Goal: Information Seeking & Learning: Learn about a topic

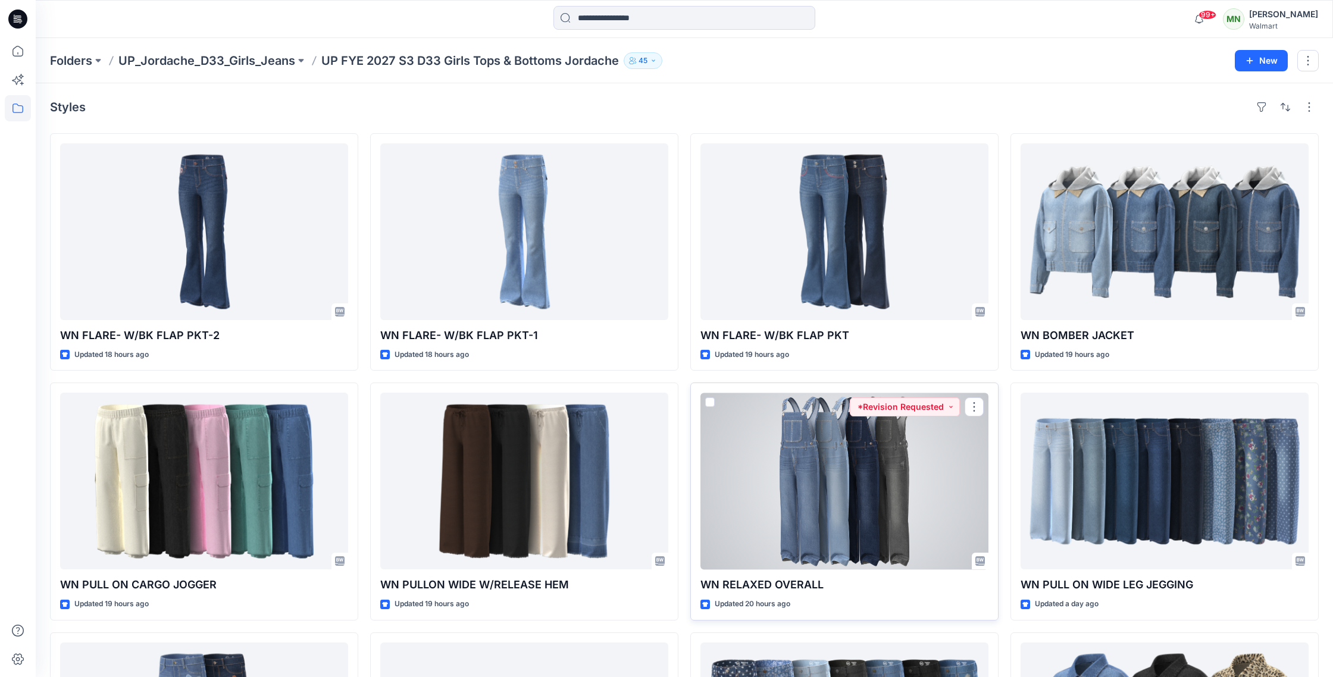
click at [824, 486] on div at bounding box center [844, 481] width 288 height 177
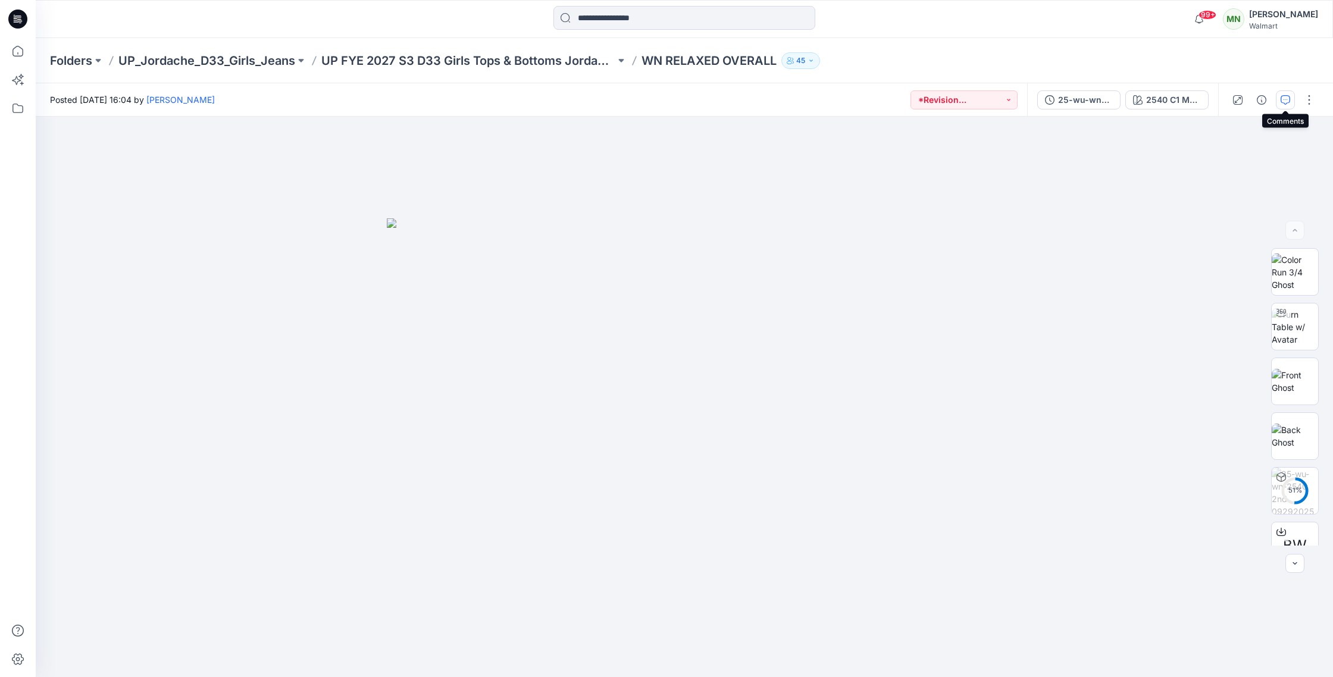
click at [1288, 99] on icon "button" at bounding box center [1286, 100] width 10 height 10
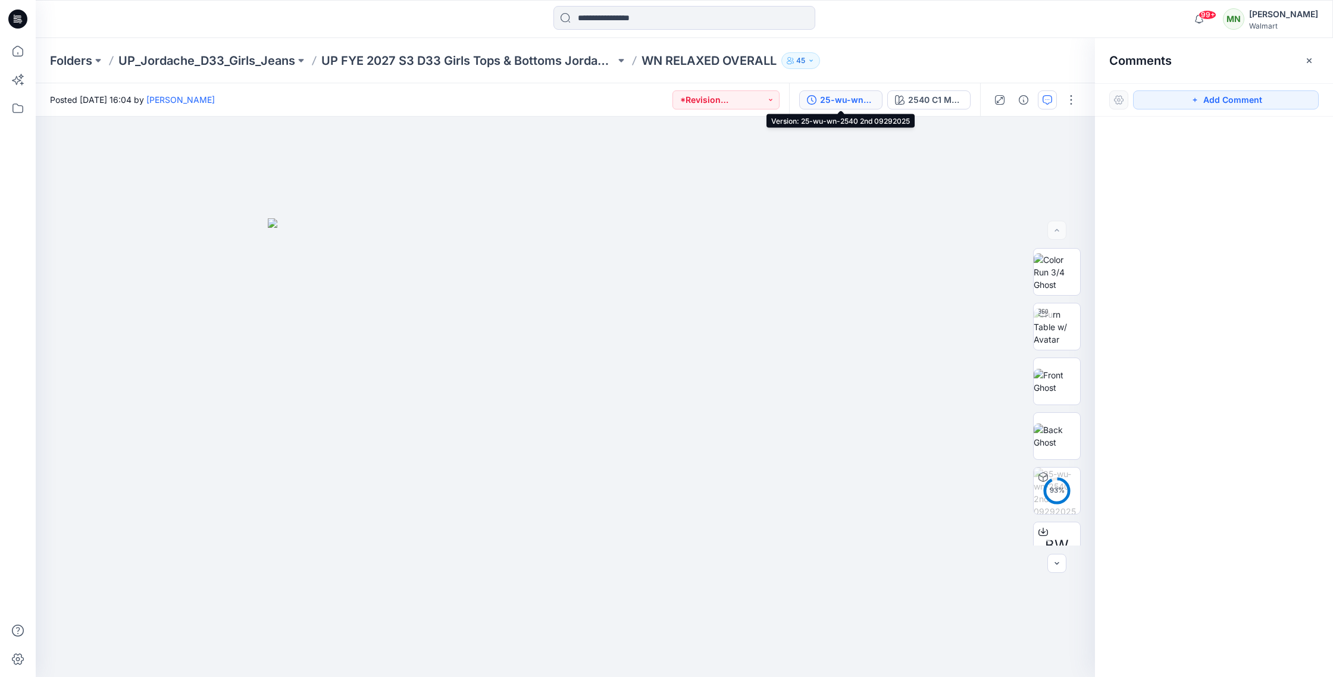
click at [833, 96] on div "25-wu-wn-2540 2nd 09292025" at bounding box center [847, 99] width 55 height 13
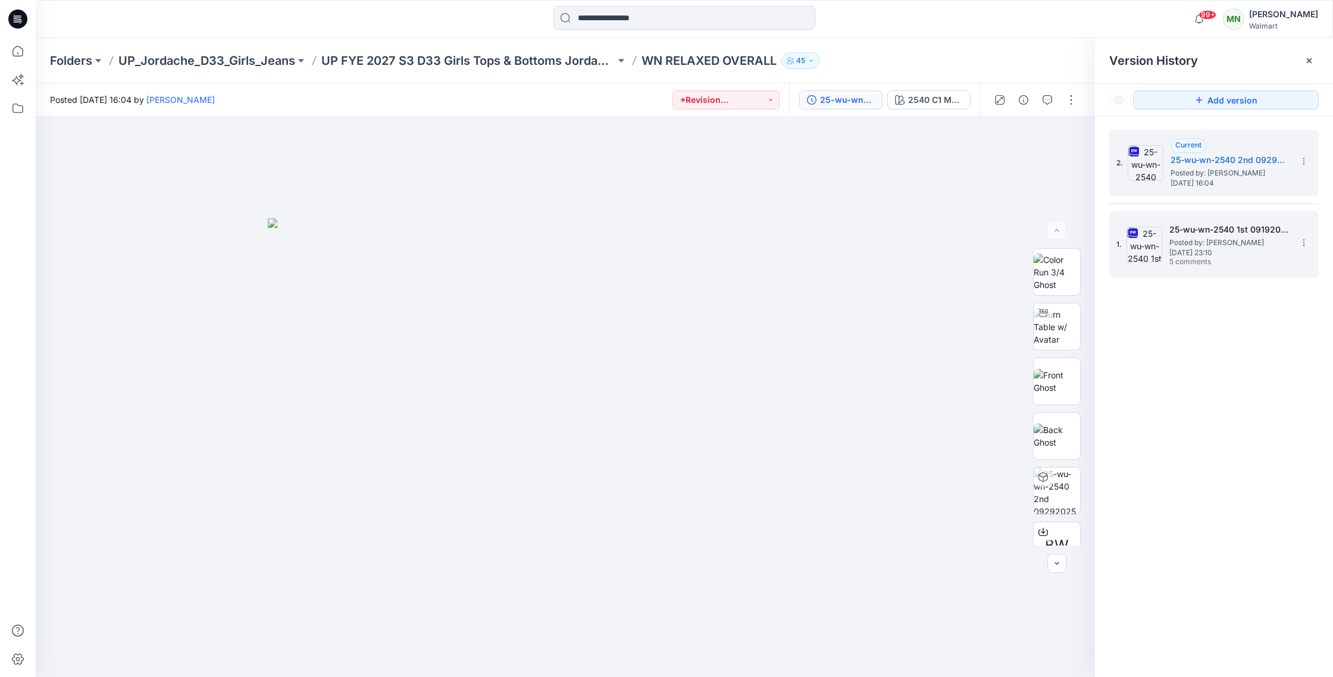
click at [1215, 256] on div "25-wu-wn-2540 1st 09192025 c1-4 Posted by: Mittal Nanavati Monday, September 22…" at bounding box center [1228, 245] width 119 height 45
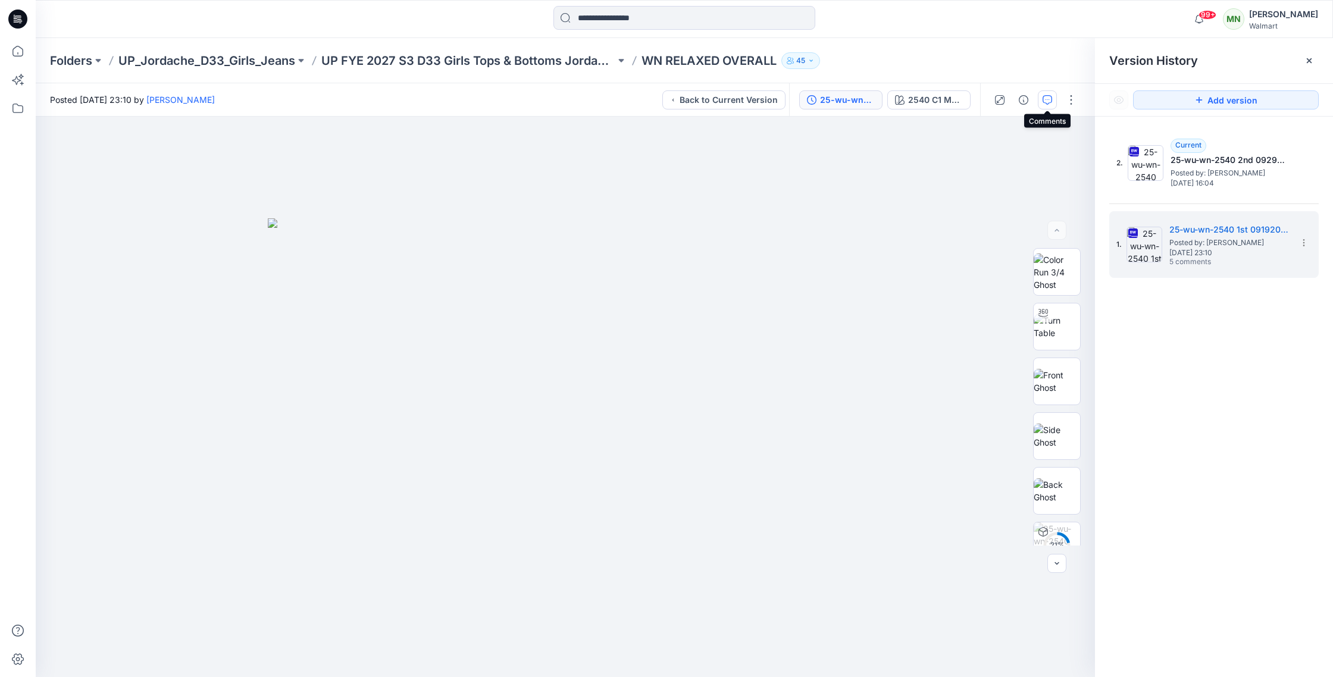
click at [1050, 98] on icon "button" at bounding box center [1048, 100] width 10 height 10
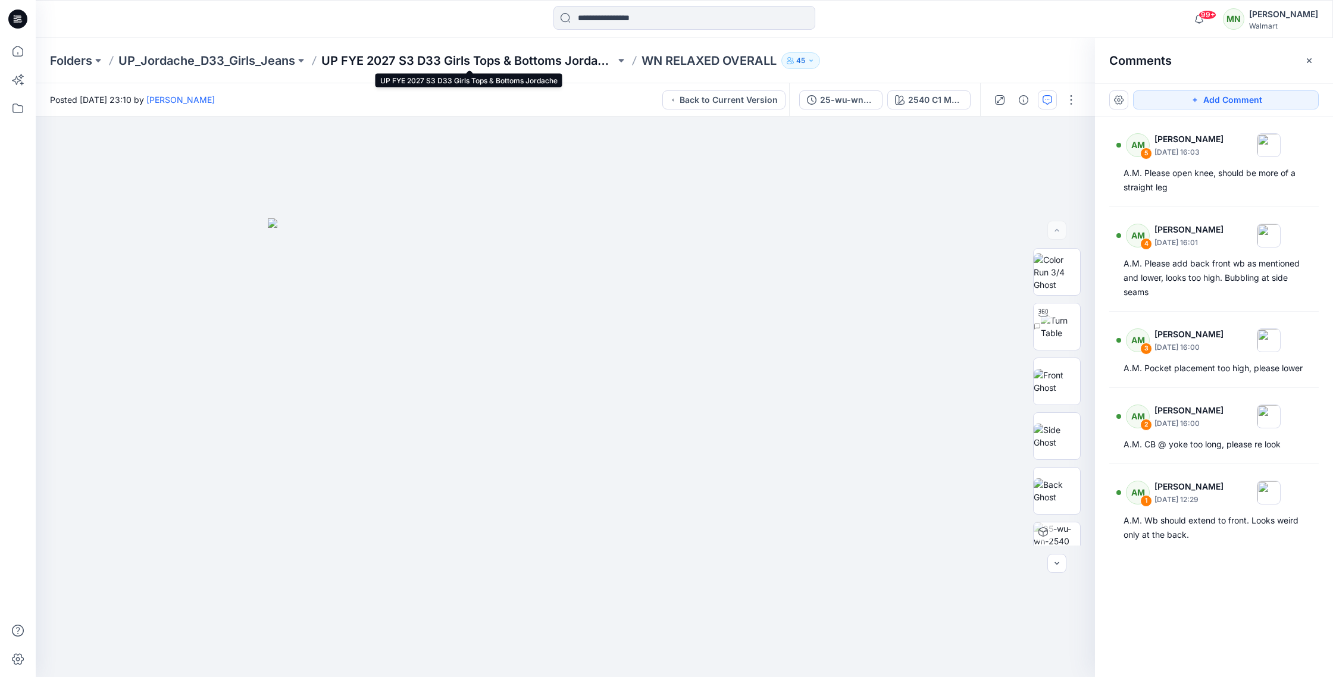
click at [461, 62] on p "UP FYE 2027 S3 D33 Girls Tops & Bottoms Jordache" at bounding box center [468, 60] width 294 height 17
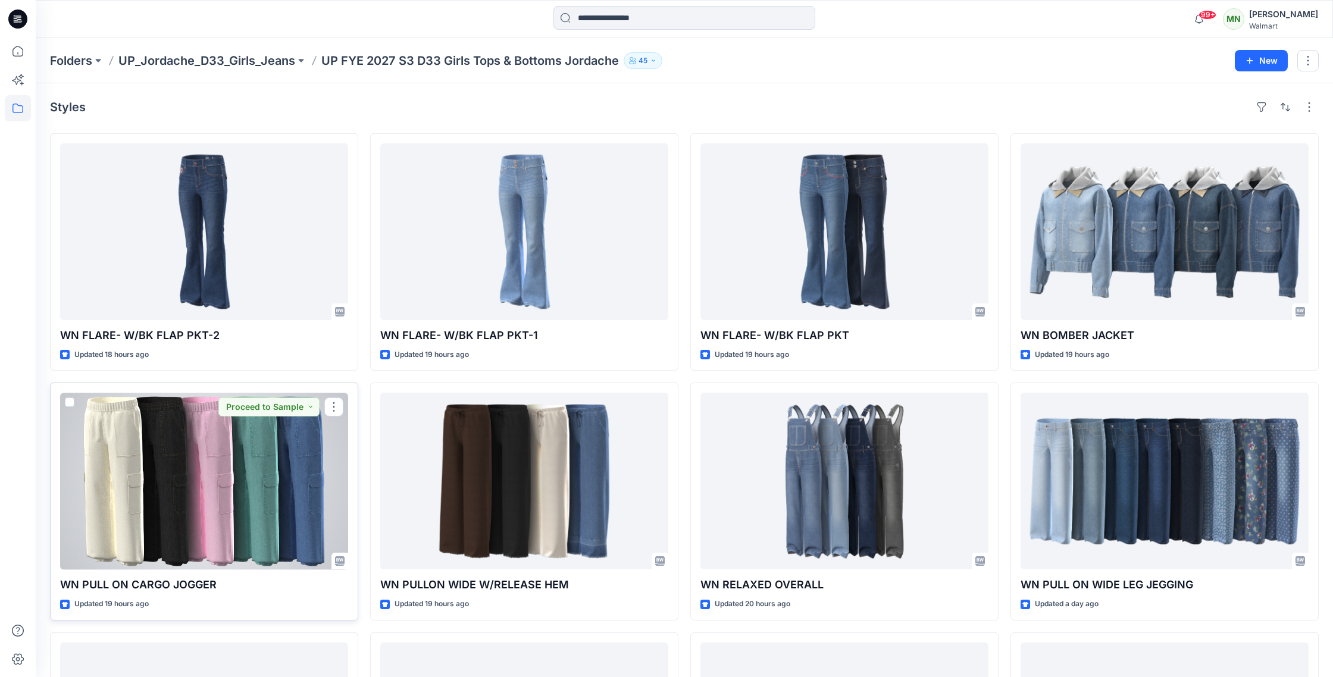
click at [236, 473] on div at bounding box center [204, 481] width 288 height 177
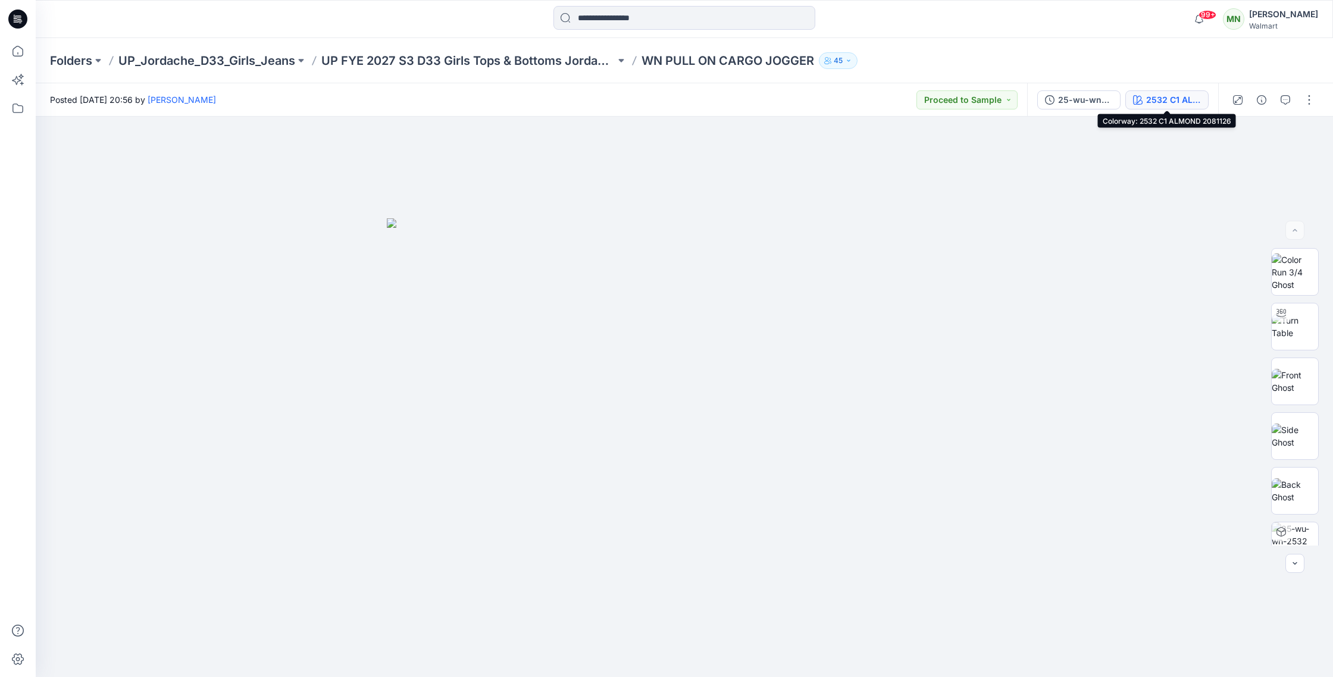
click at [1138, 94] on button "2532 C1 ALMOND 2081126" at bounding box center [1166, 99] width 83 height 19
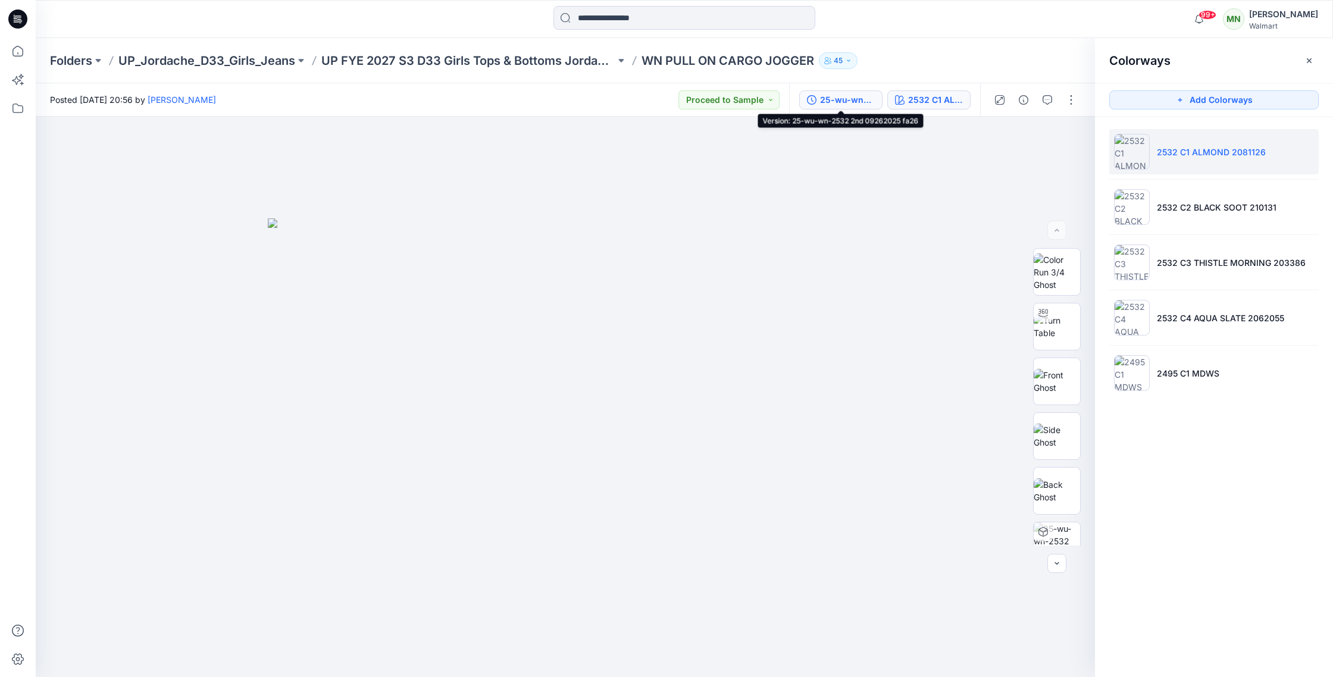
click at [868, 102] on div "25-wu-wn-2532 2nd 09262025 fa26" at bounding box center [847, 99] width 55 height 13
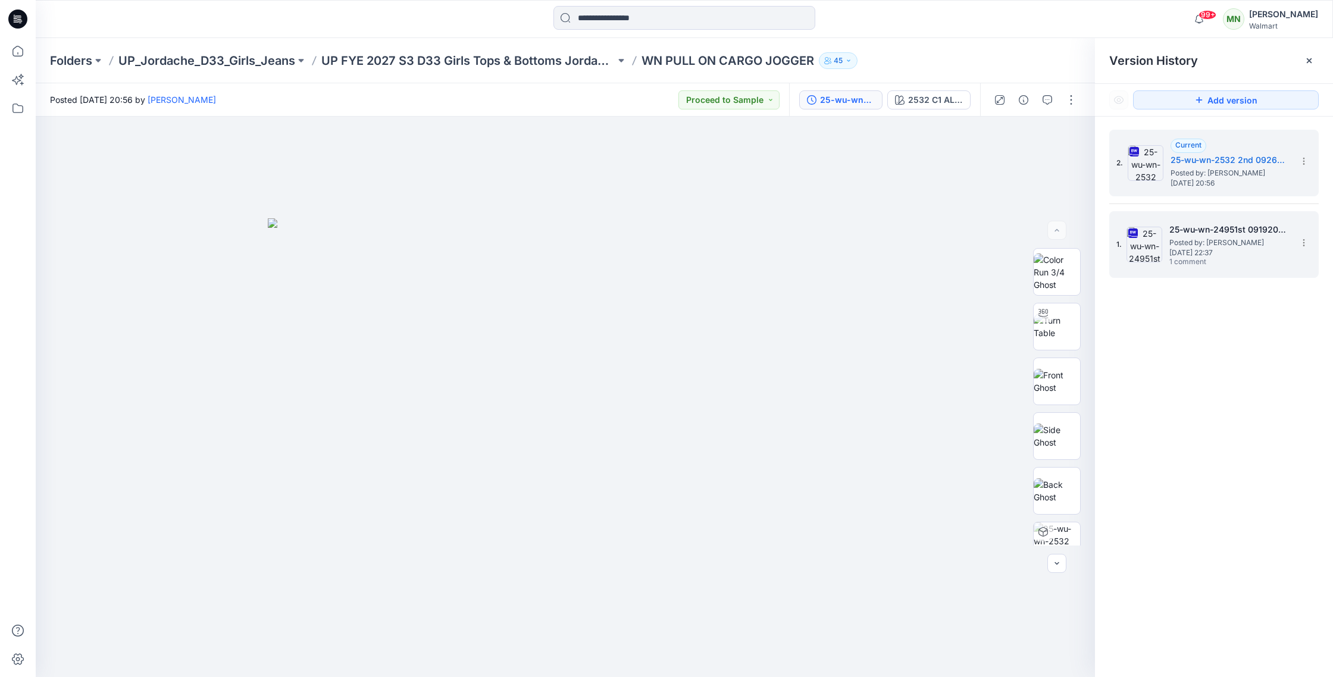
click at [1244, 251] on span "Monday, September 22, 2025 22:37" at bounding box center [1228, 253] width 119 height 8
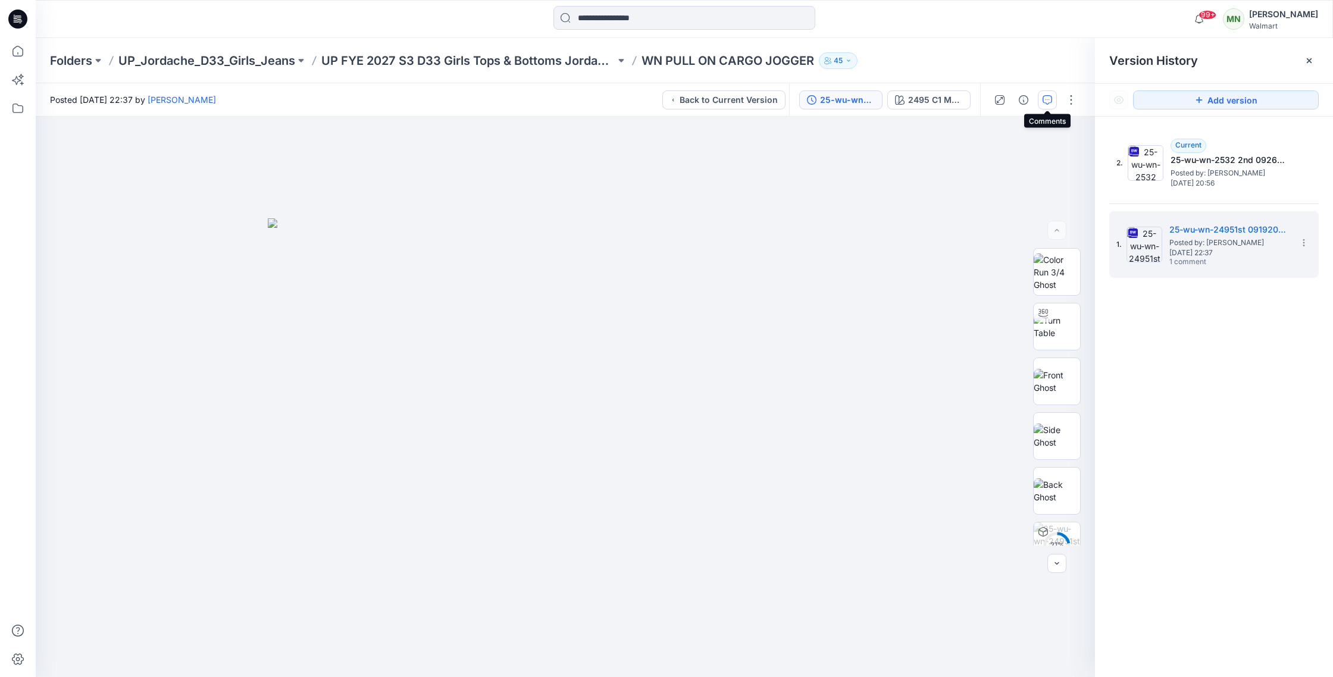
click at [1052, 101] on button "button" at bounding box center [1047, 99] width 19 height 19
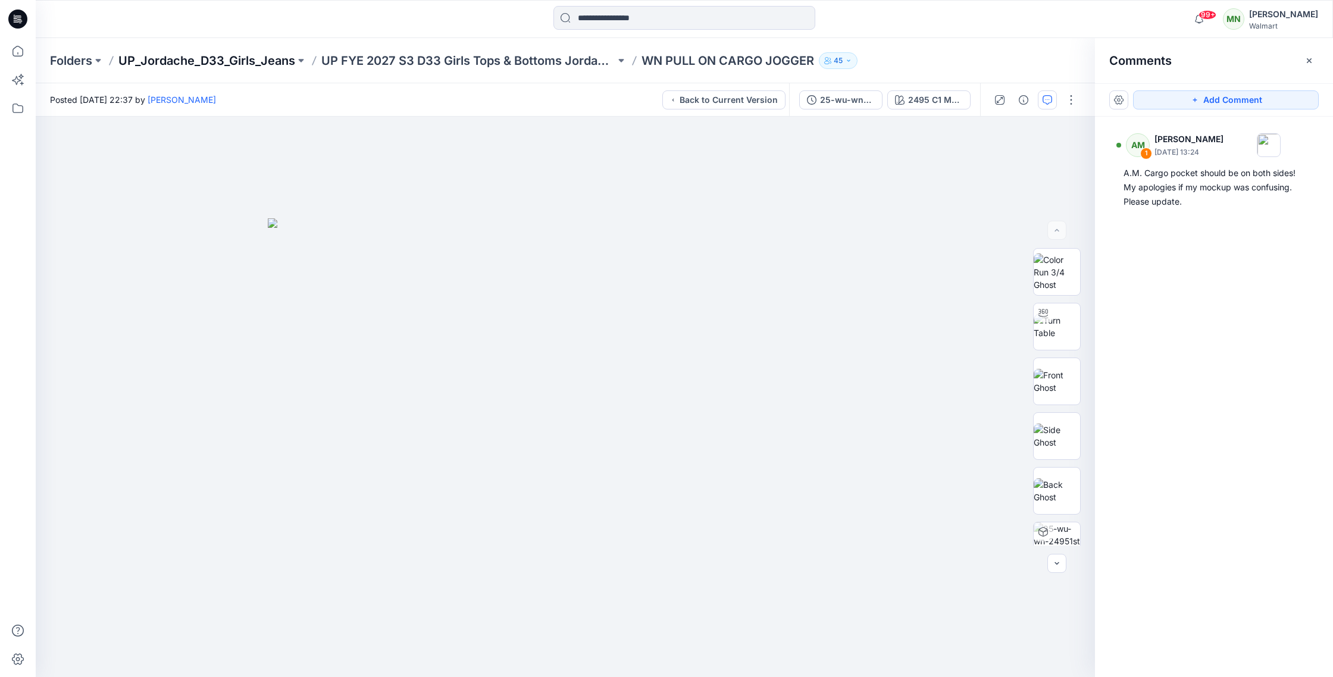
click at [222, 59] on p "UP_Jordache_D33_Girls_Jeans" at bounding box center [206, 60] width 177 height 17
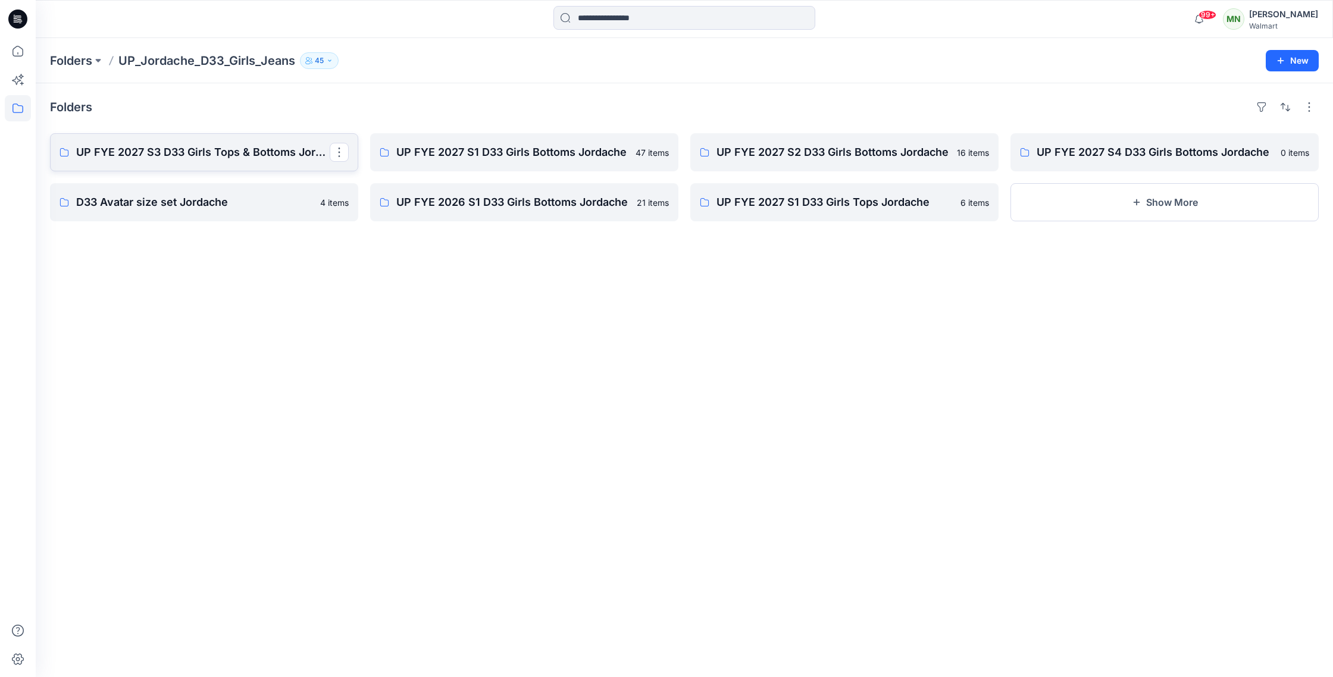
click at [233, 161] on link "UP FYE 2027 S3 D33 Girls Tops & Bottoms Jordache" at bounding box center [204, 152] width 308 height 38
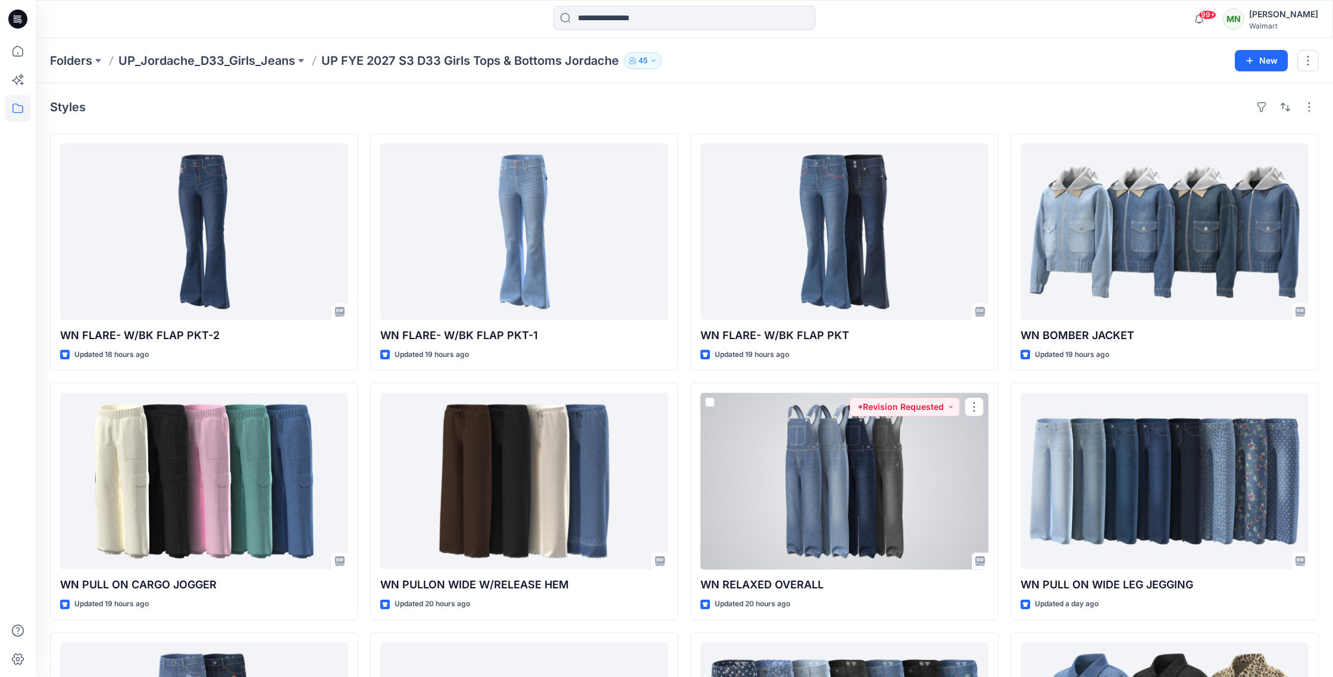
scroll to position [2, 0]
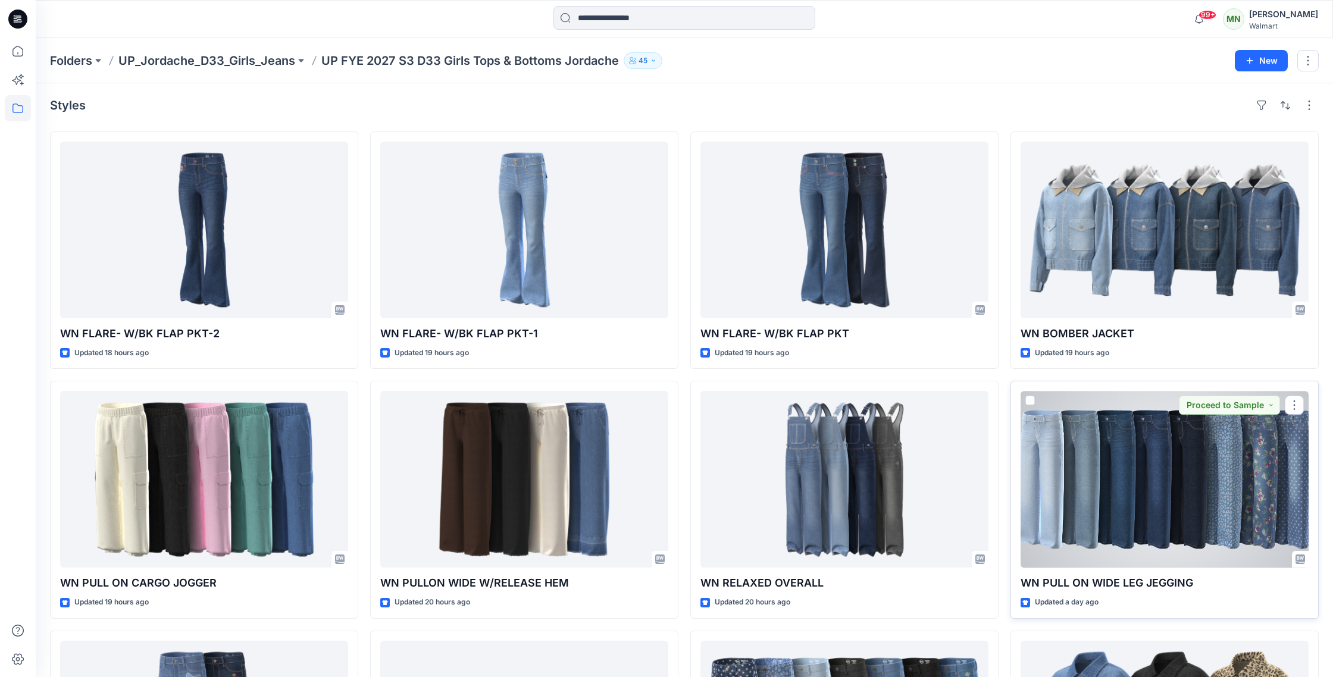
click at [1172, 505] on div at bounding box center [1165, 479] width 288 height 177
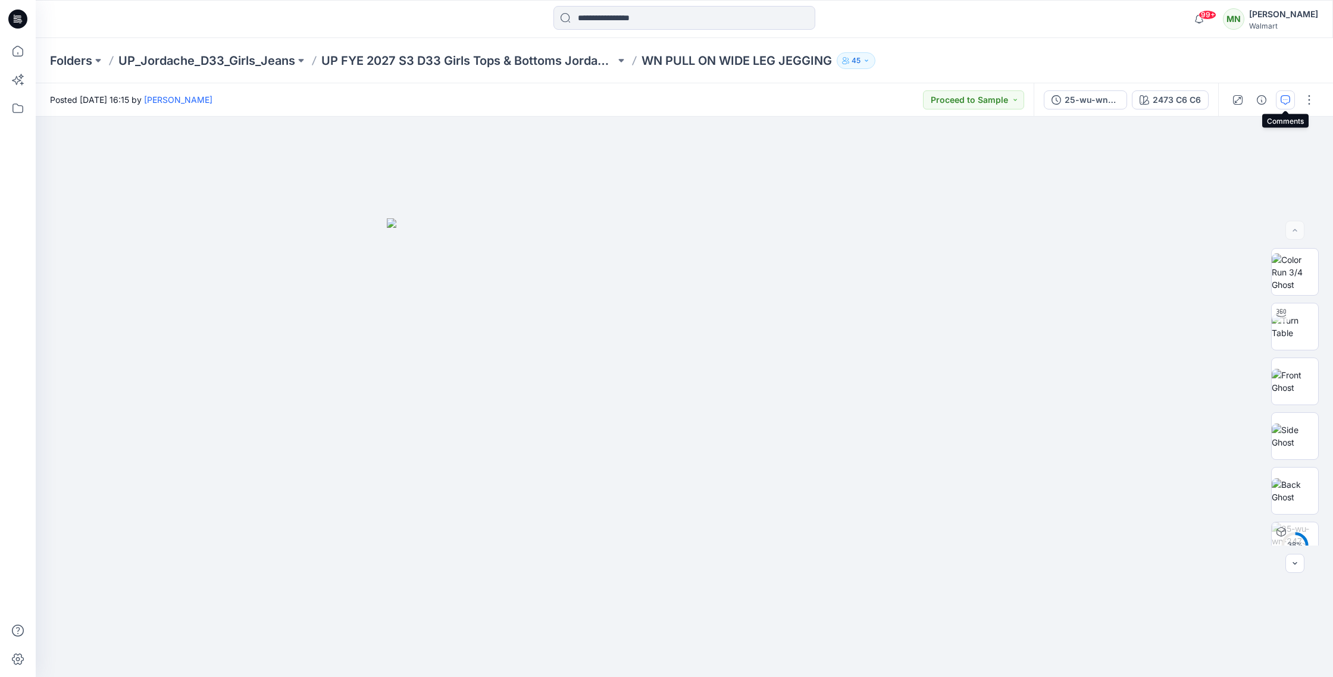
click at [1290, 96] on icon "button" at bounding box center [1286, 100] width 10 height 10
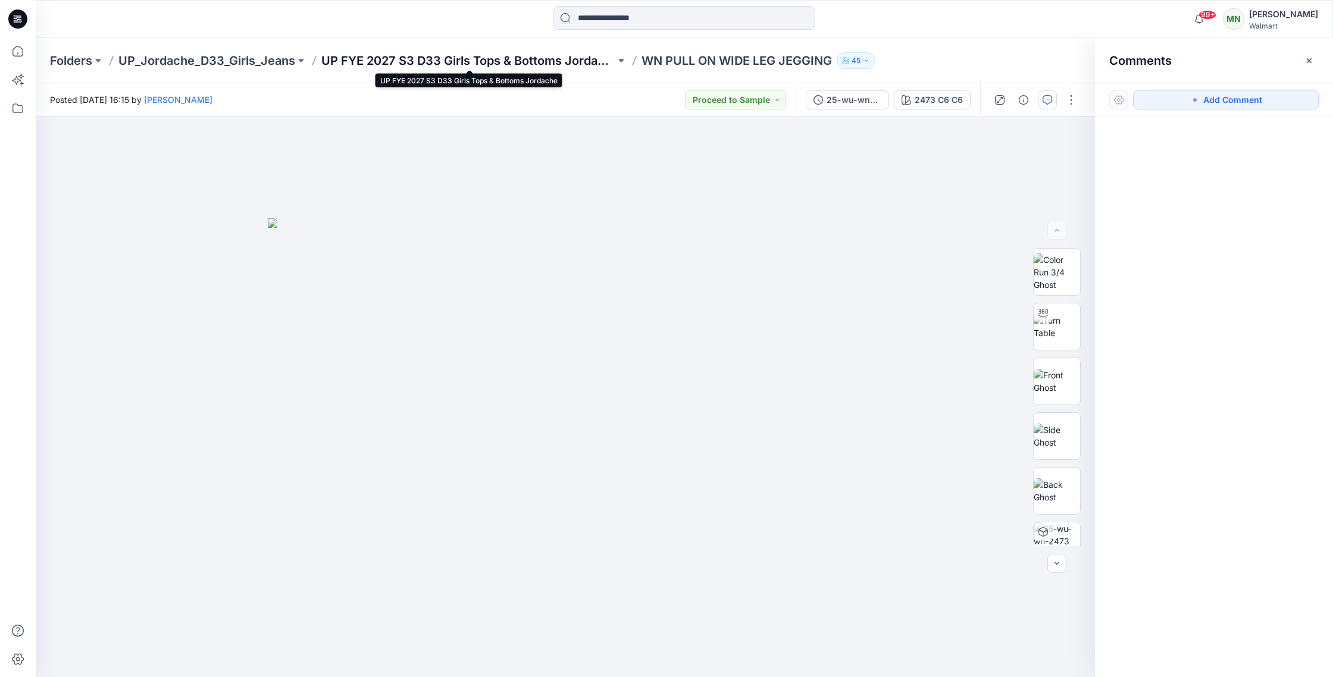
click at [502, 58] on p "UP FYE 2027 S3 D33 Girls Tops & Bottoms Jordache" at bounding box center [468, 60] width 294 height 17
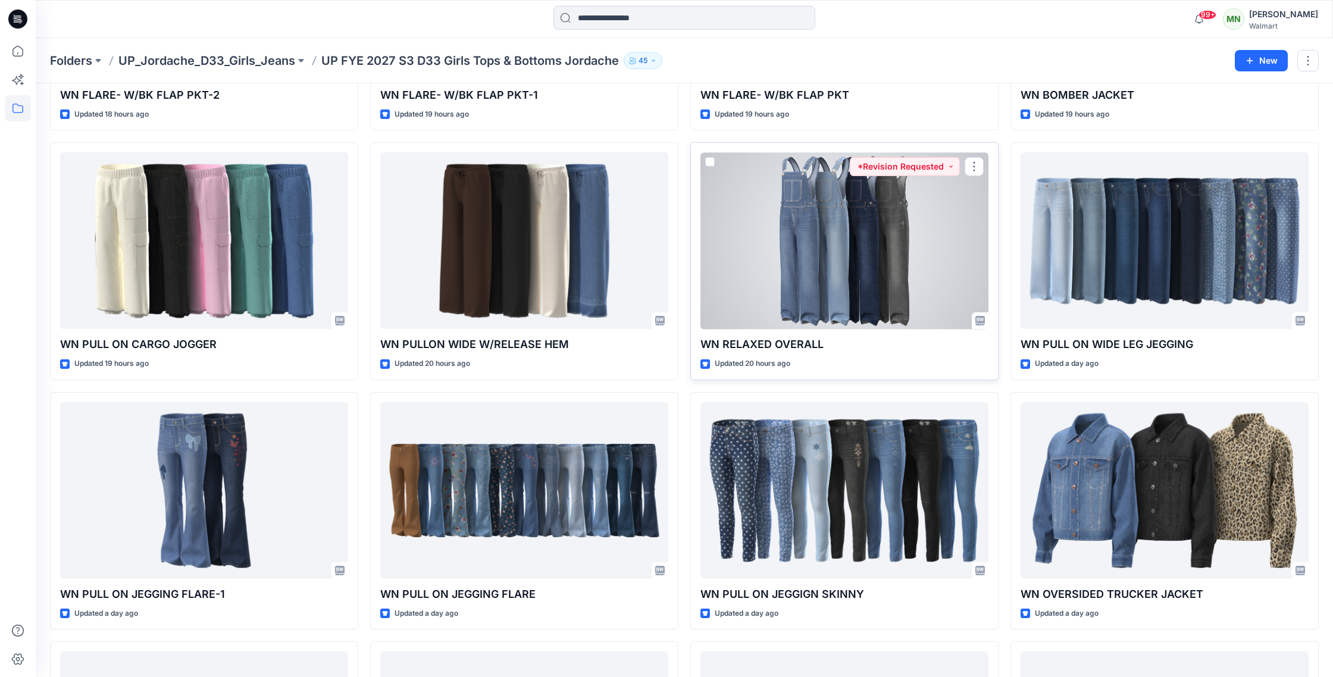
scroll to position [261, 0]
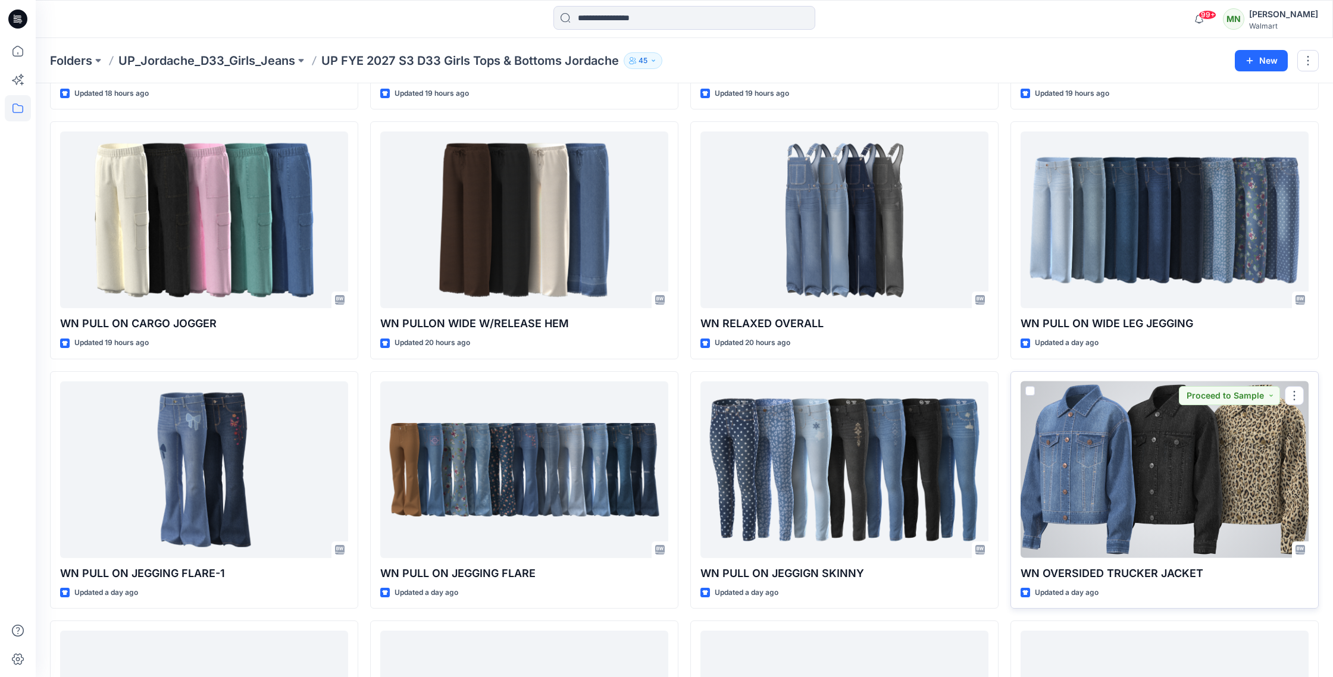
click at [1128, 477] on div at bounding box center [1165, 469] width 288 height 177
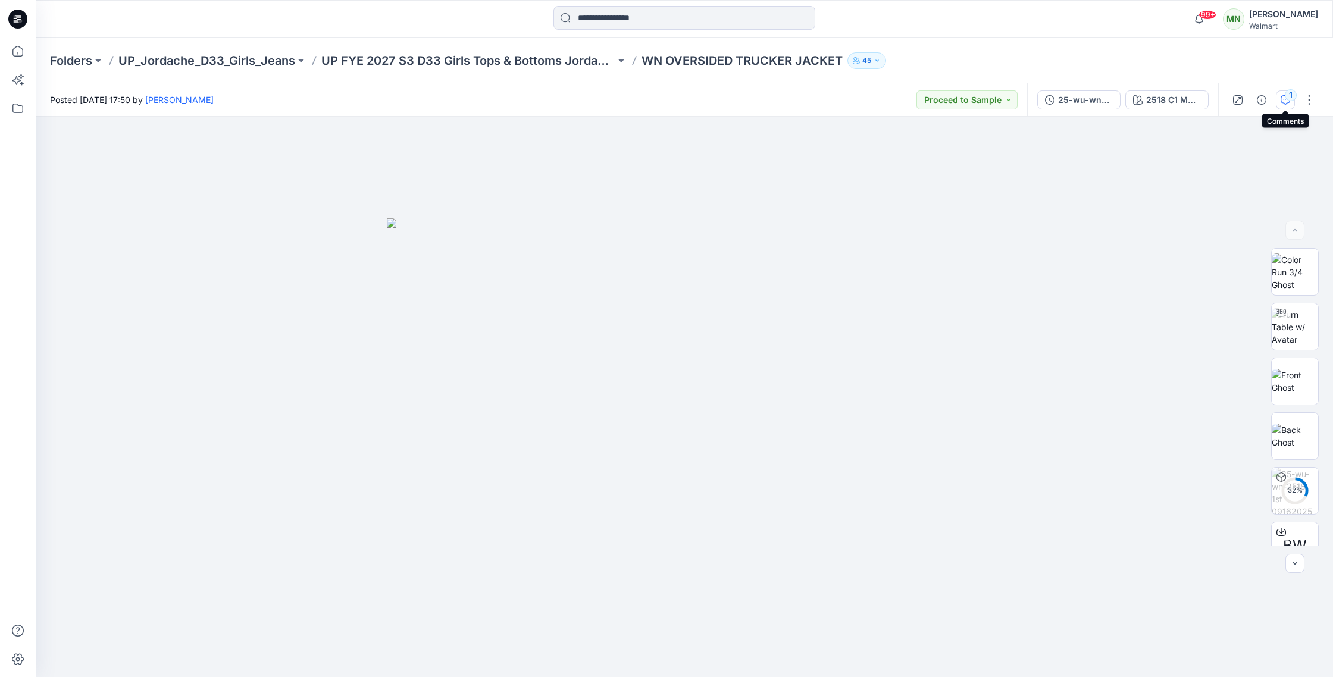
click at [1288, 101] on icon "button" at bounding box center [1286, 100] width 10 height 10
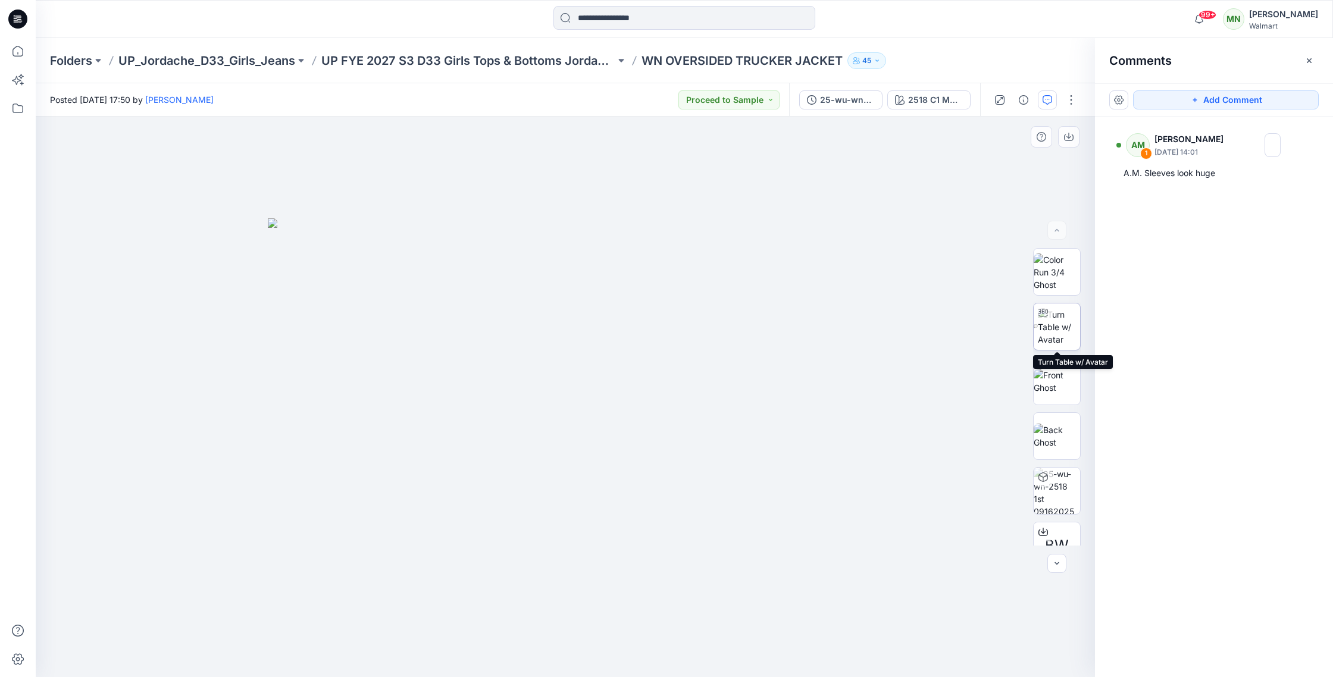
click at [1050, 328] on img at bounding box center [1059, 326] width 42 height 37
click at [223, 60] on p "UP_Jordache_D33_Girls_Jeans" at bounding box center [206, 60] width 177 height 17
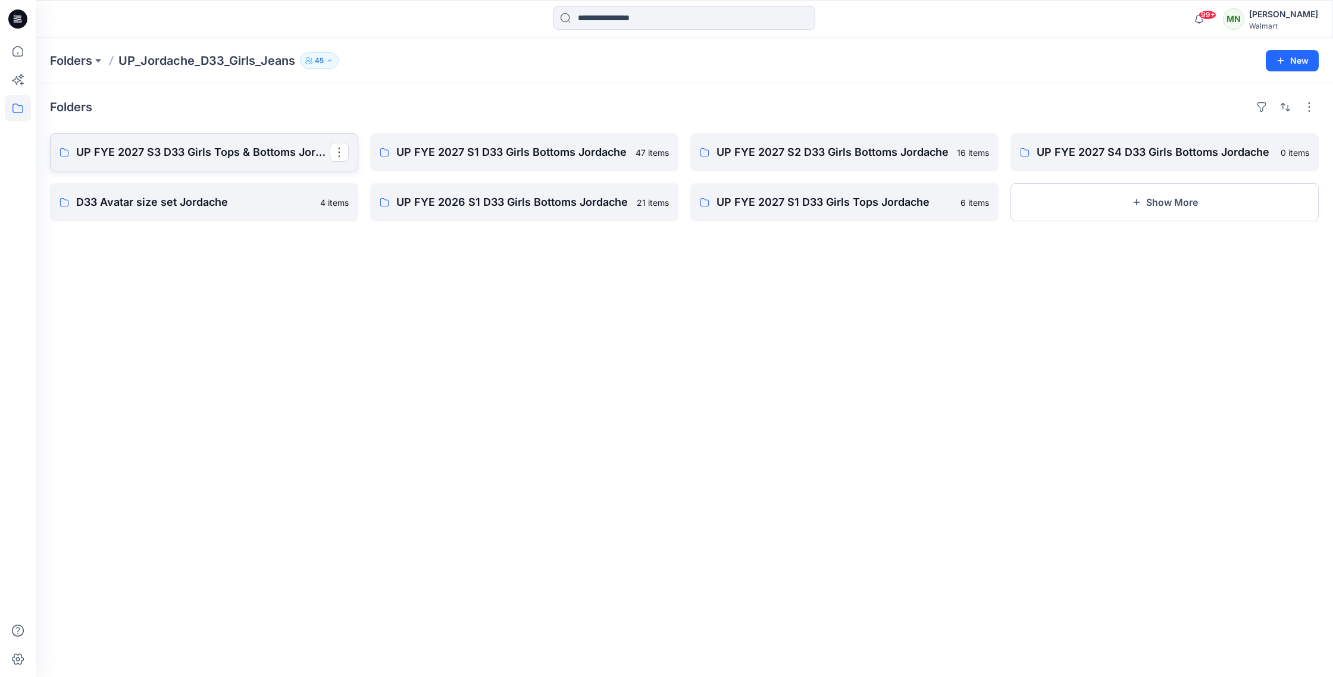
click at [236, 156] on p "UP FYE 2027 S3 D33 Girls Tops & Bottoms Jordache" at bounding box center [203, 152] width 254 height 17
